Goal: Task Accomplishment & Management: Manage account settings

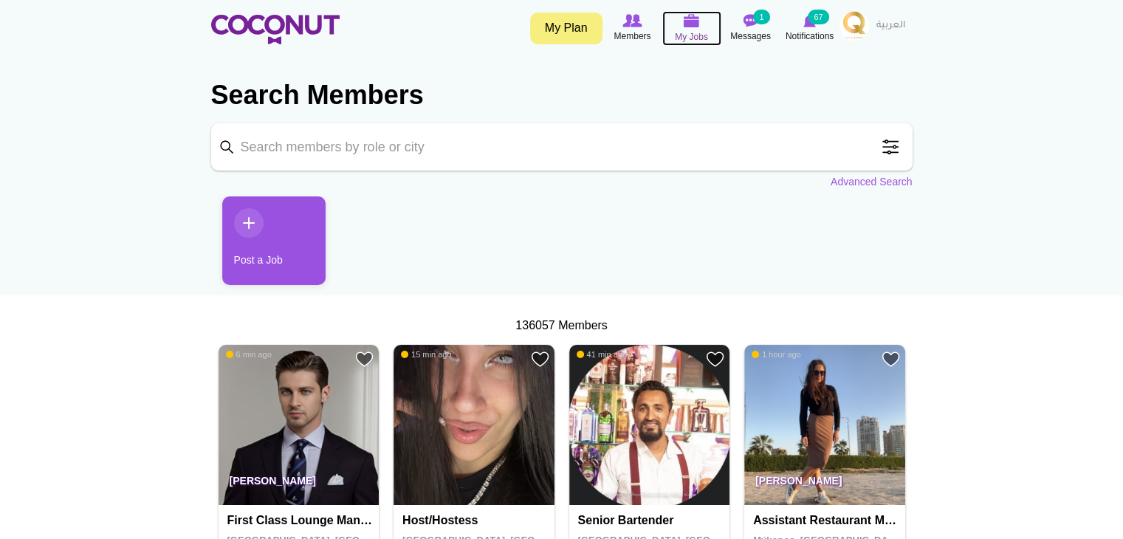
click at [698, 34] on span "My Jobs" at bounding box center [691, 37] width 33 height 15
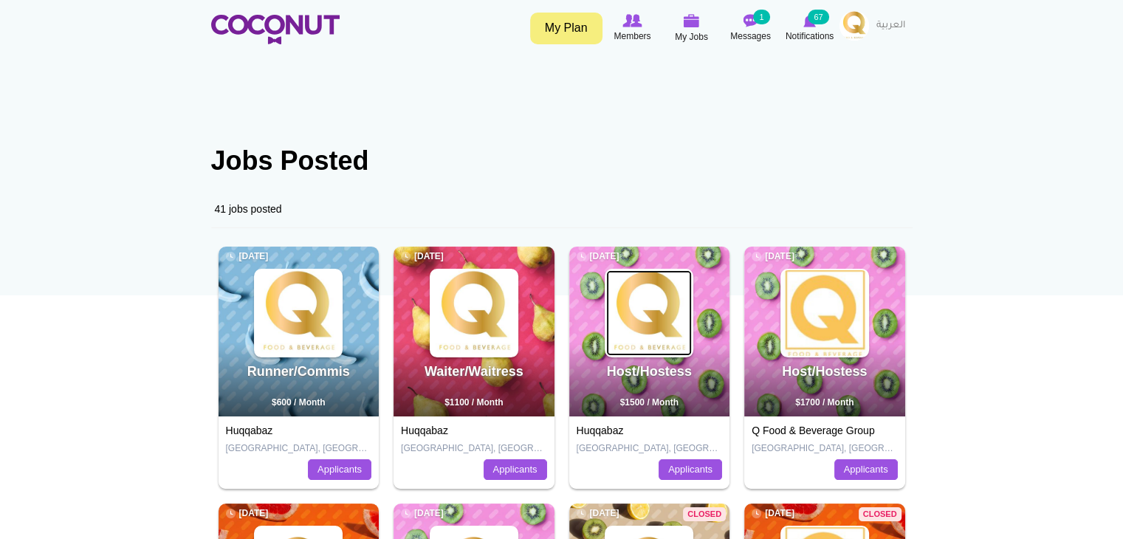
click at [623, 340] on img at bounding box center [649, 313] width 86 height 86
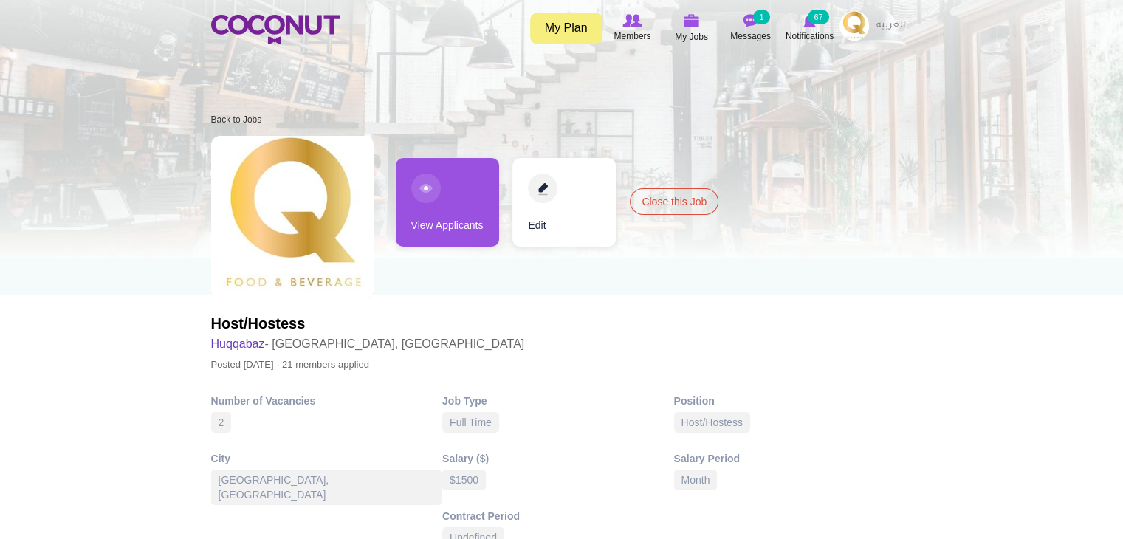
click at [424, 234] on link "View Applicants" at bounding box center [447, 202] width 103 height 89
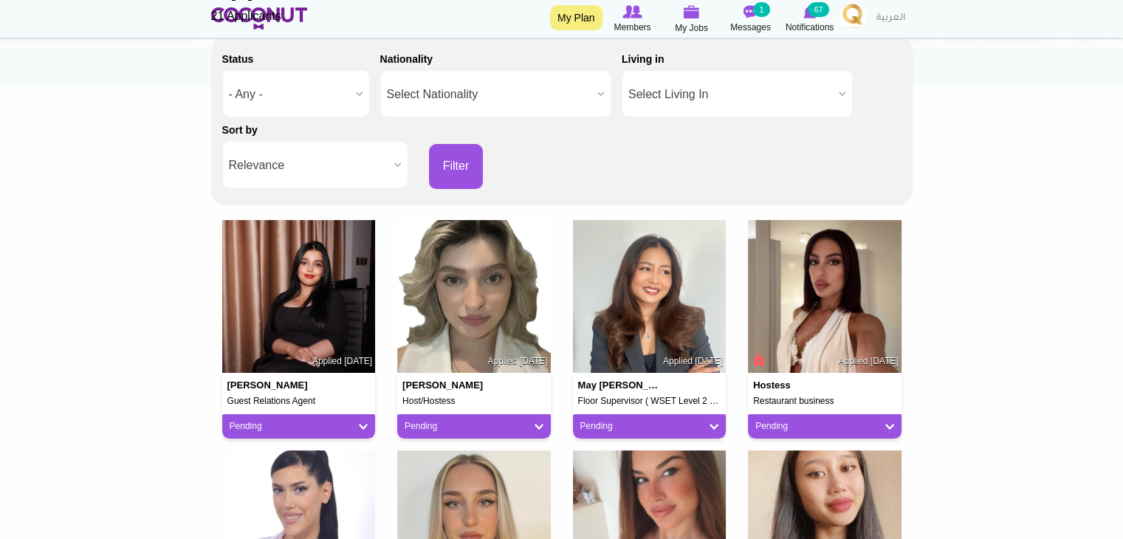
scroll to position [222, 0]
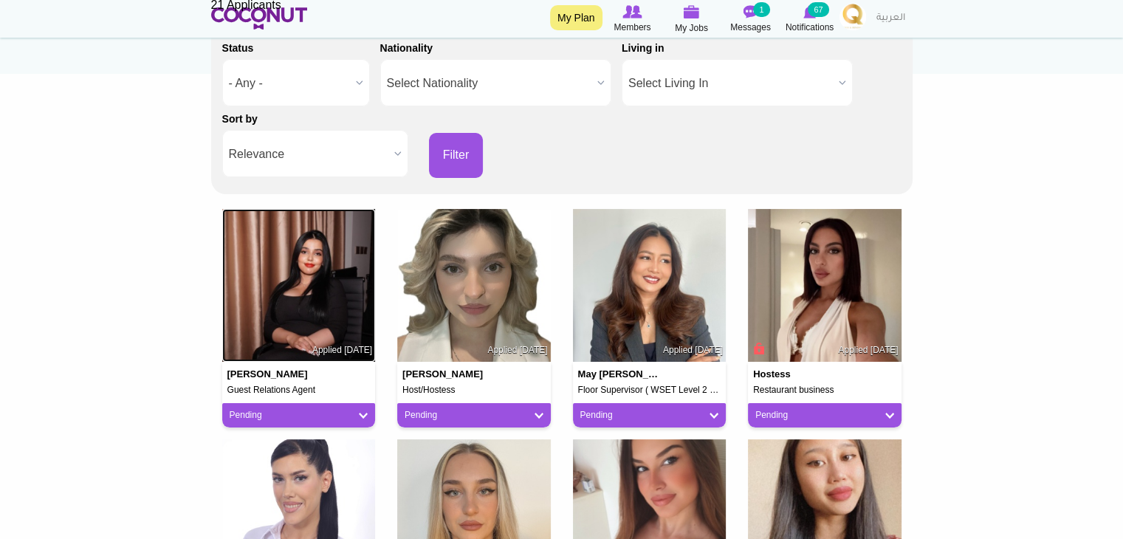
click at [316, 318] on img at bounding box center [299, 286] width 154 height 154
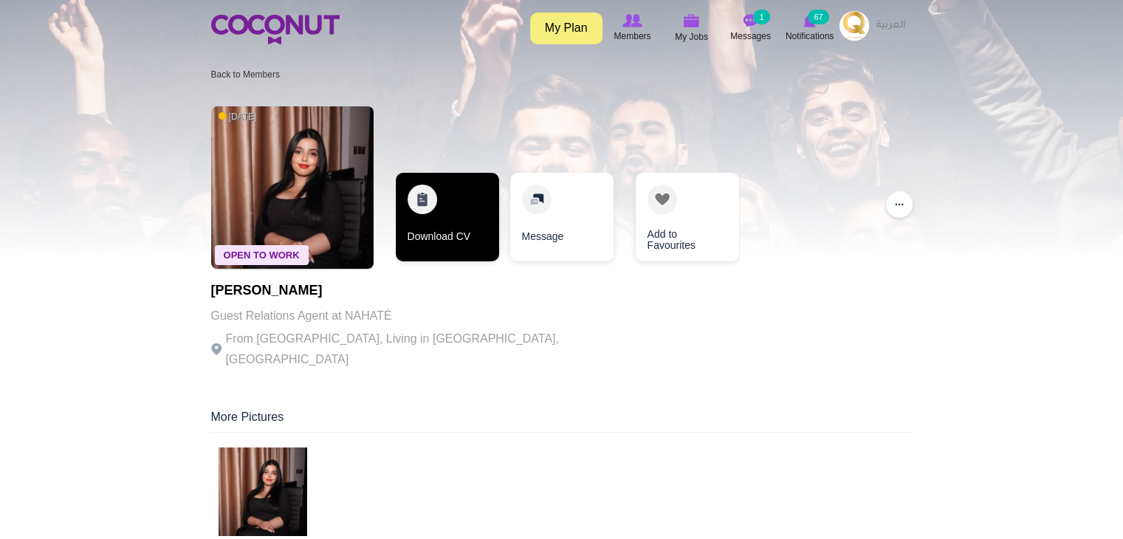
click at [454, 231] on link "Download CV" at bounding box center [447, 217] width 103 height 89
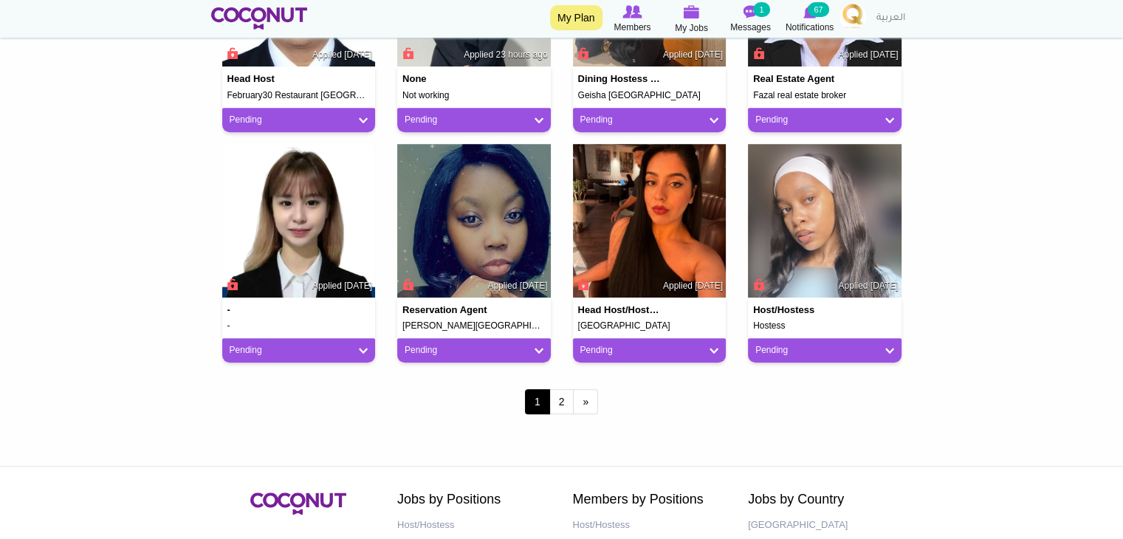
scroll to position [1256, 0]
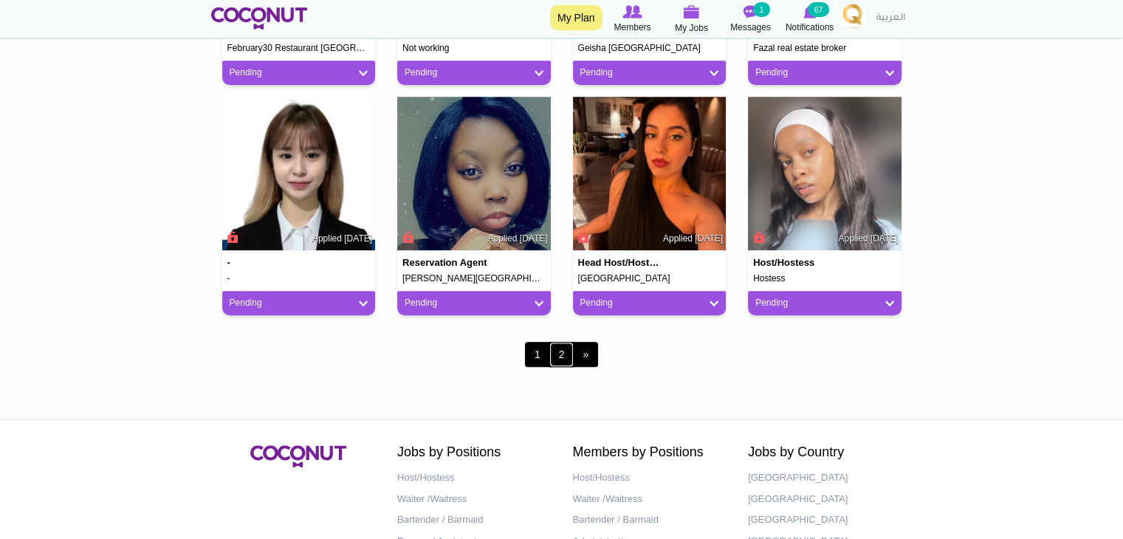
drag, startPoint x: 569, startPoint y: 355, endPoint x: 582, endPoint y: 352, distance: 13.6
click at [568, 355] on link "2" at bounding box center [562, 354] width 25 height 25
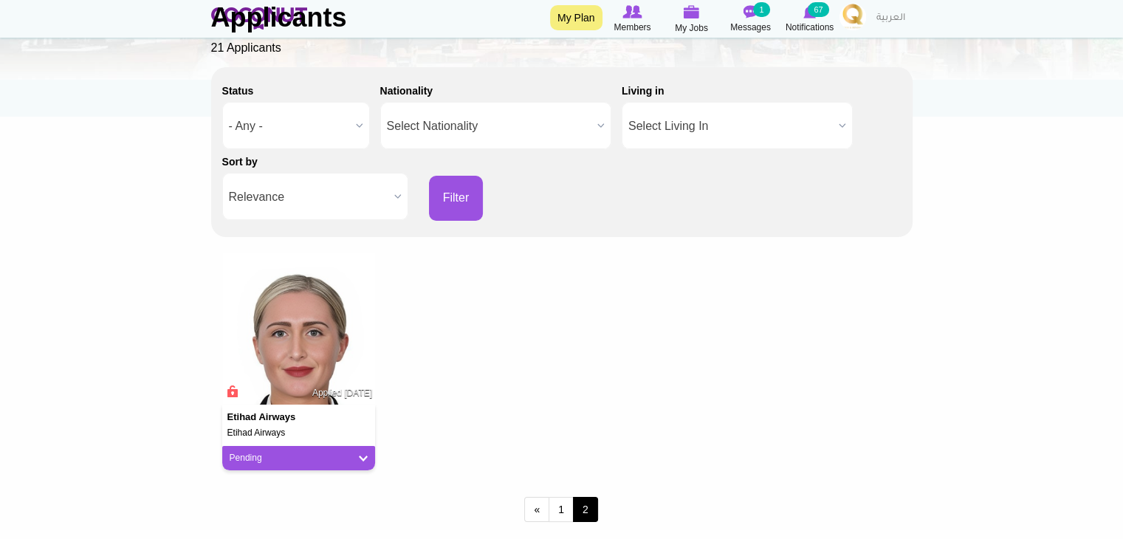
scroll to position [369, 0]
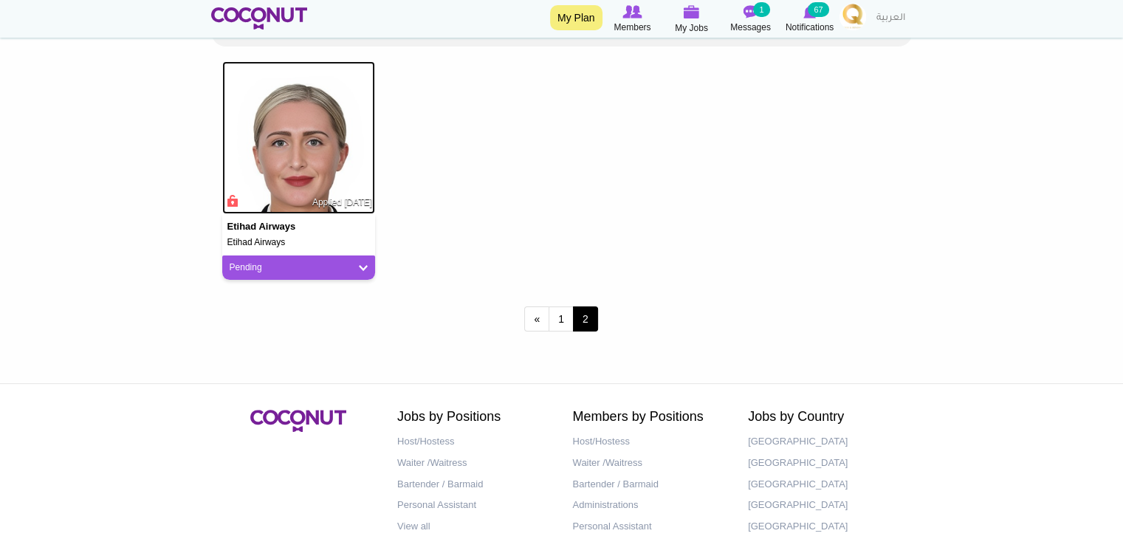
click at [316, 132] on img at bounding box center [299, 138] width 154 height 154
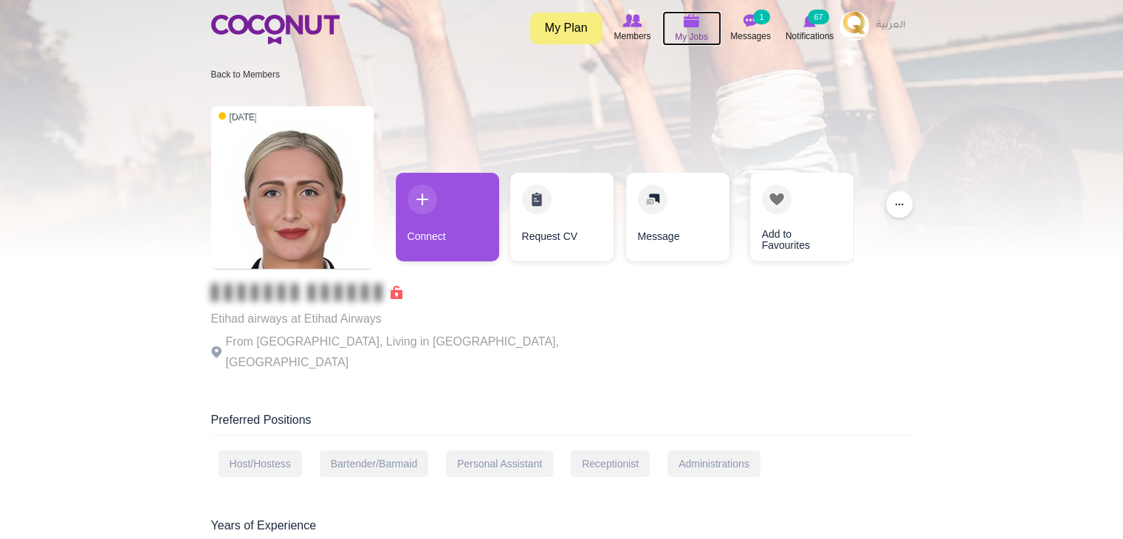
click at [703, 26] on icon at bounding box center [692, 21] width 56 height 17
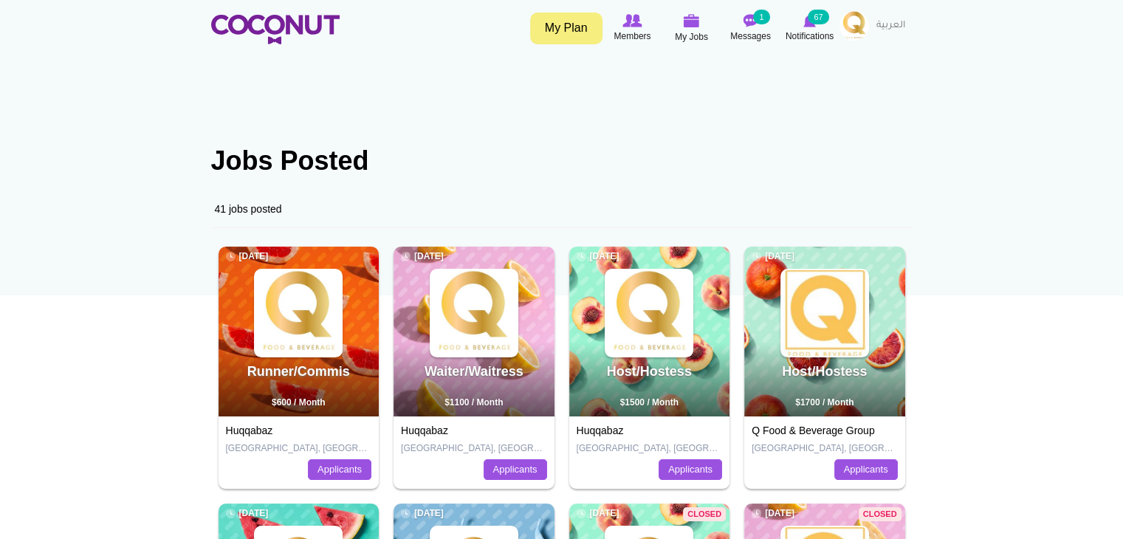
click at [490, 363] on div "Waiter/Waitress 1 week ago $1100 / Month" at bounding box center [474, 332] width 161 height 170
drag, startPoint x: 503, startPoint y: 336, endPoint x: 508, endPoint y: 328, distance: 9.6
click at [503, 335] on img at bounding box center [474, 313] width 86 height 86
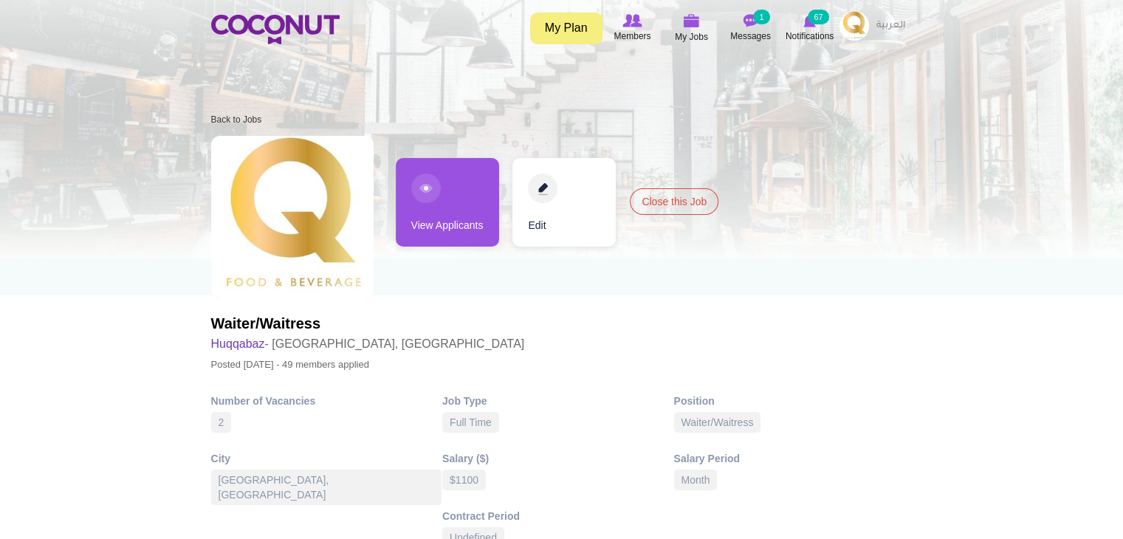
click at [470, 216] on link "View Applicants" at bounding box center [447, 202] width 103 height 89
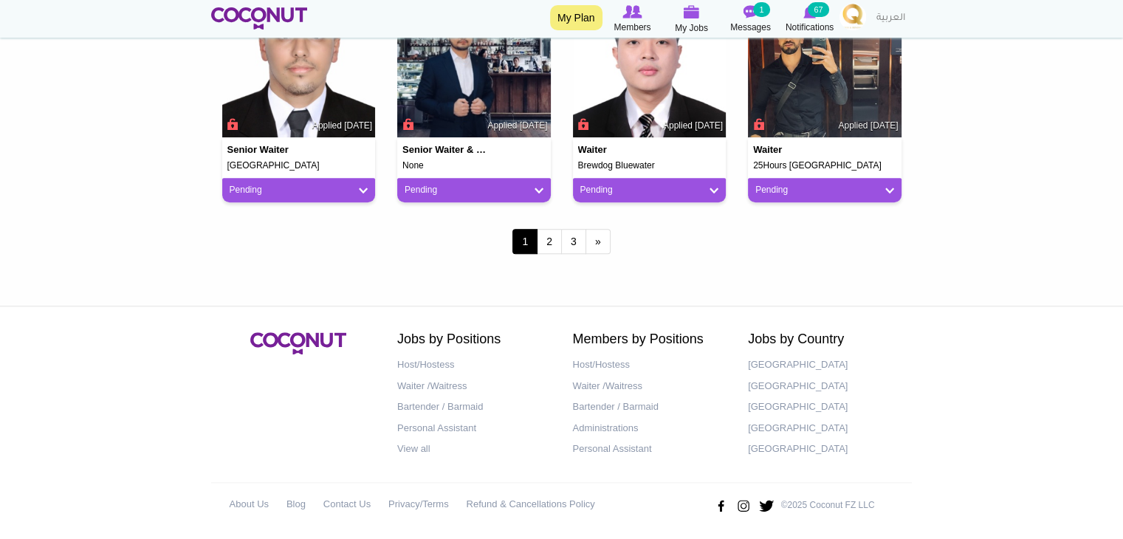
scroll to position [1374, 0]
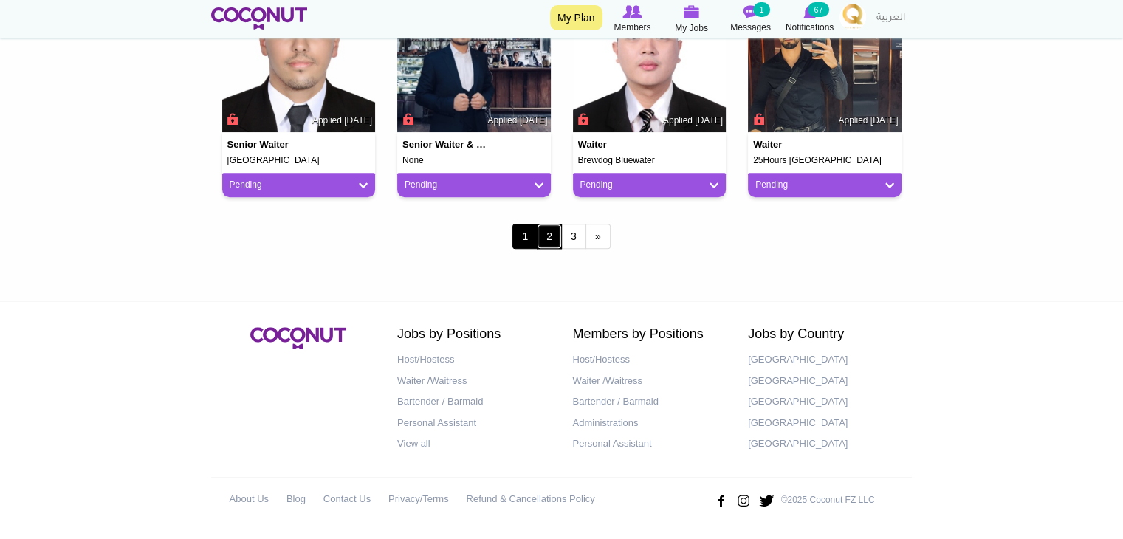
click at [550, 237] on link "2" at bounding box center [549, 236] width 25 height 25
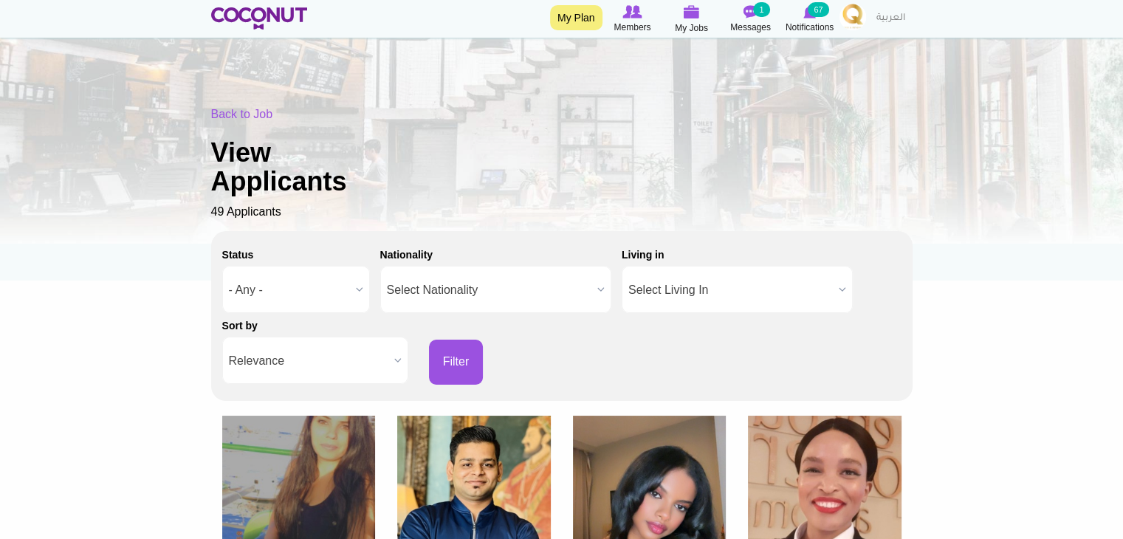
scroll to position [0, 0]
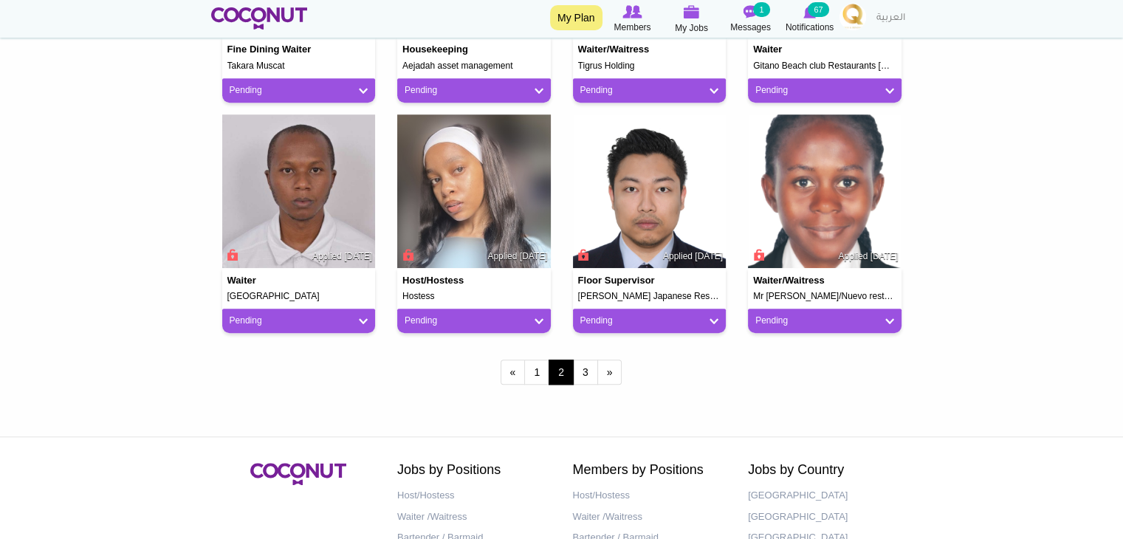
scroll to position [1256, 0]
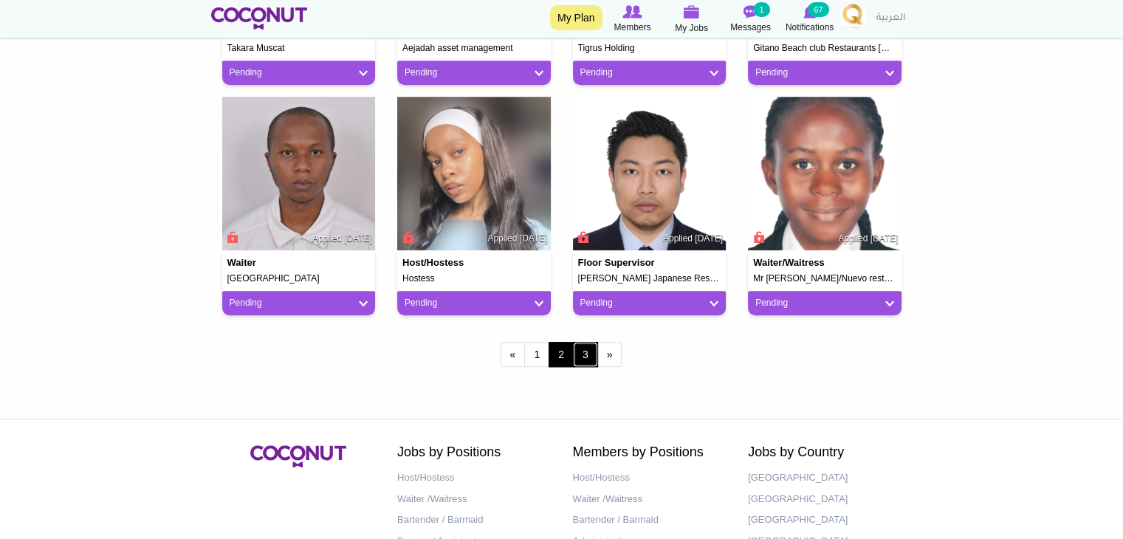
click at [592, 358] on link "3" at bounding box center [585, 354] width 25 height 25
